Goal: Transaction & Acquisition: Purchase product/service

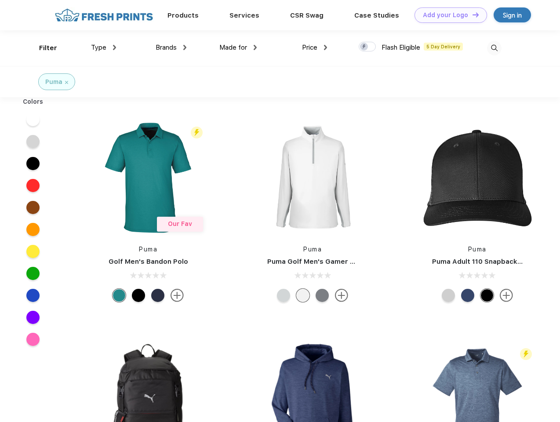
click at [447, 15] on link "Add your Logo Design Tool" at bounding box center [450, 14] width 72 height 15
click at [0, 0] on div "Design Tool" at bounding box center [0, 0] width 0 height 0
click at [471, 14] on link "Add your Logo Design Tool" at bounding box center [450, 14] width 72 height 15
click at [42, 48] on div "Filter" at bounding box center [48, 48] width 18 height 10
click at [104, 47] on span "Type" at bounding box center [98, 47] width 15 height 8
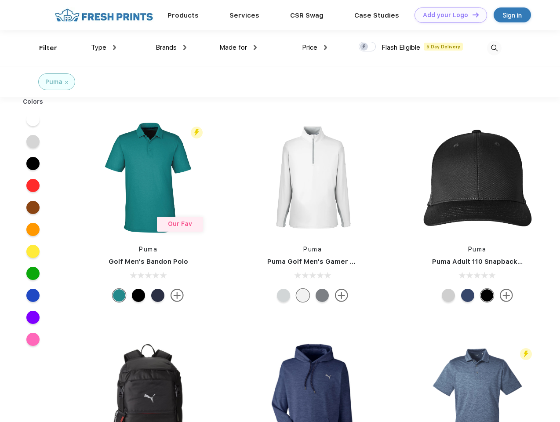
click at [171, 47] on span "Brands" at bounding box center [166, 47] width 21 height 8
click at [238, 47] on span "Made for" at bounding box center [233, 47] width 28 height 8
click at [315, 47] on span "Price" at bounding box center [309, 47] width 15 height 8
click at [367, 47] on div at bounding box center [366, 47] width 17 height 10
click at [364, 47] on input "checkbox" at bounding box center [361, 44] width 6 height 6
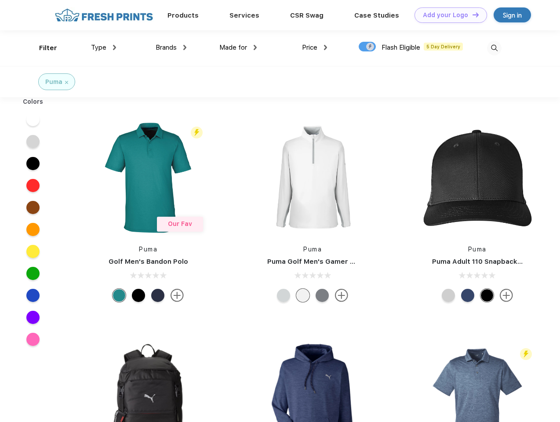
click at [494, 48] on img at bounding box center [494, 48] width 14 height 14
